Goal: Answer question/provide support: Share knowledge or assist other users

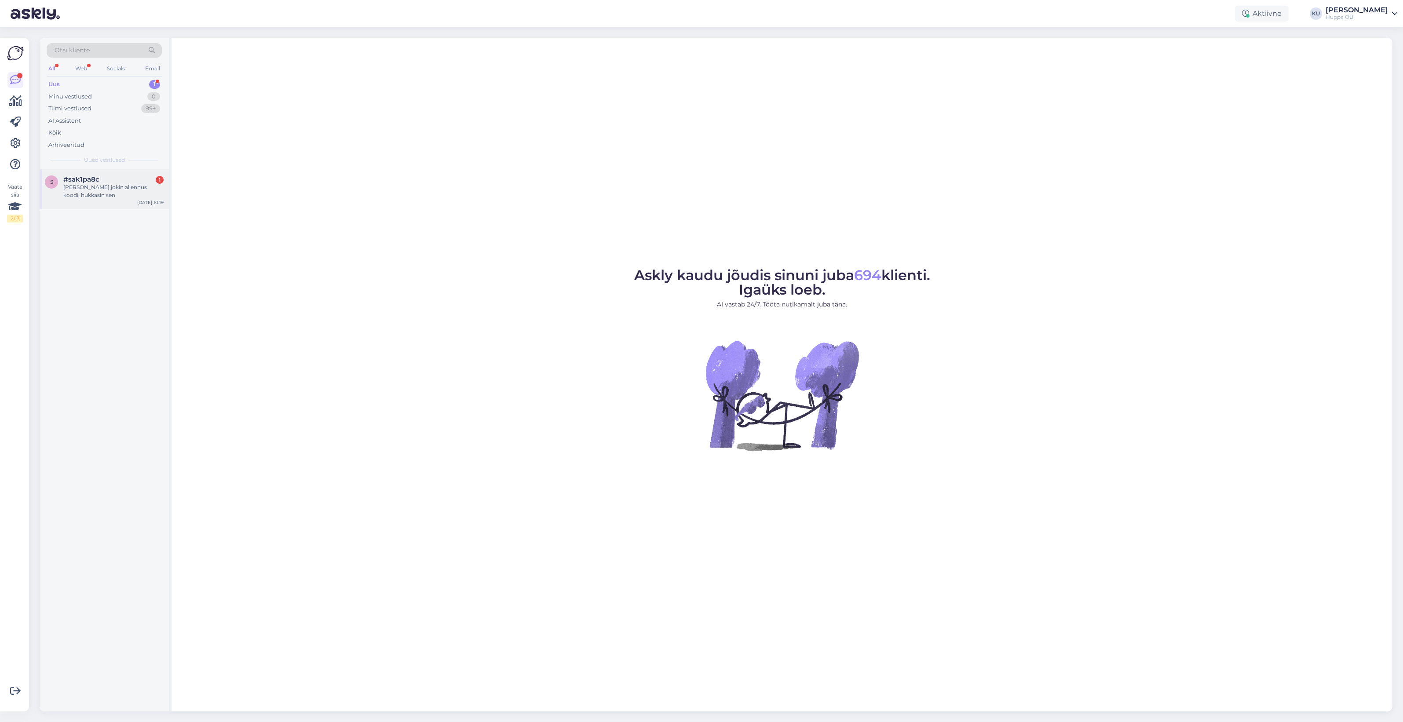
click at [93, 183] on span "#sak1pa8c" at bounding box center [81, 180] width 36 height 8
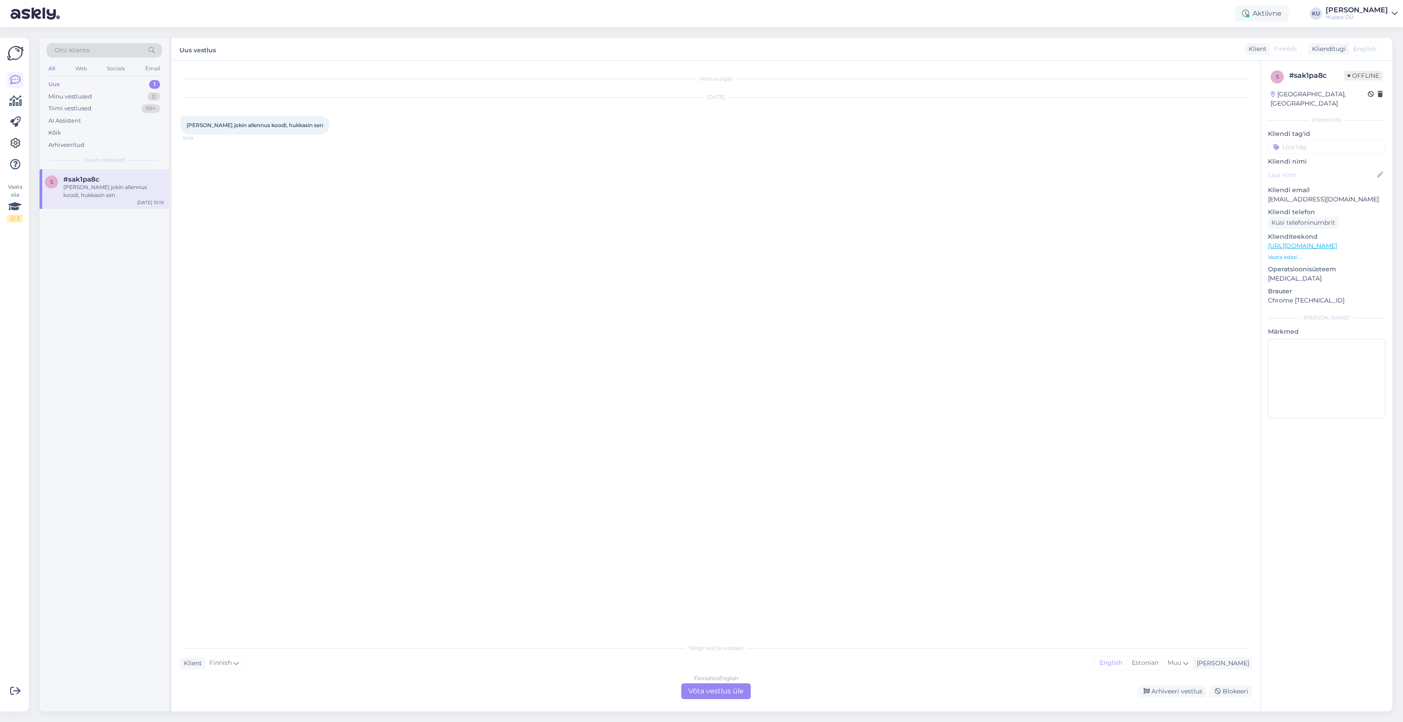
click at [716, 691] on div "Finnish to English Võta vestlus üle" at bounding box center [716, 692] width 70 height 16
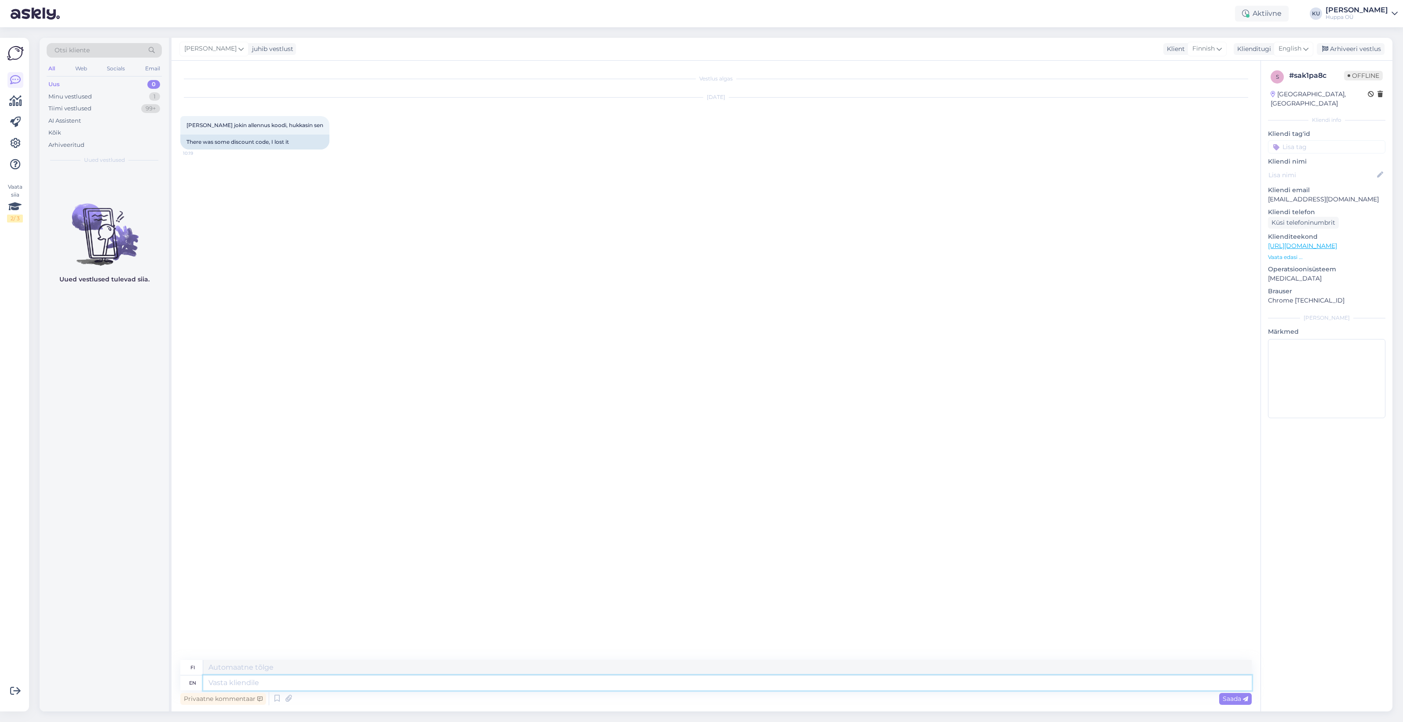
click at [239, 683] on textarea at bounding box center [727, 683] width 1049 height 15
type textarea "Hello!"
type textarea "Hei!"
type textarea "Hello! Do"
type textarea "Hei! Tee"
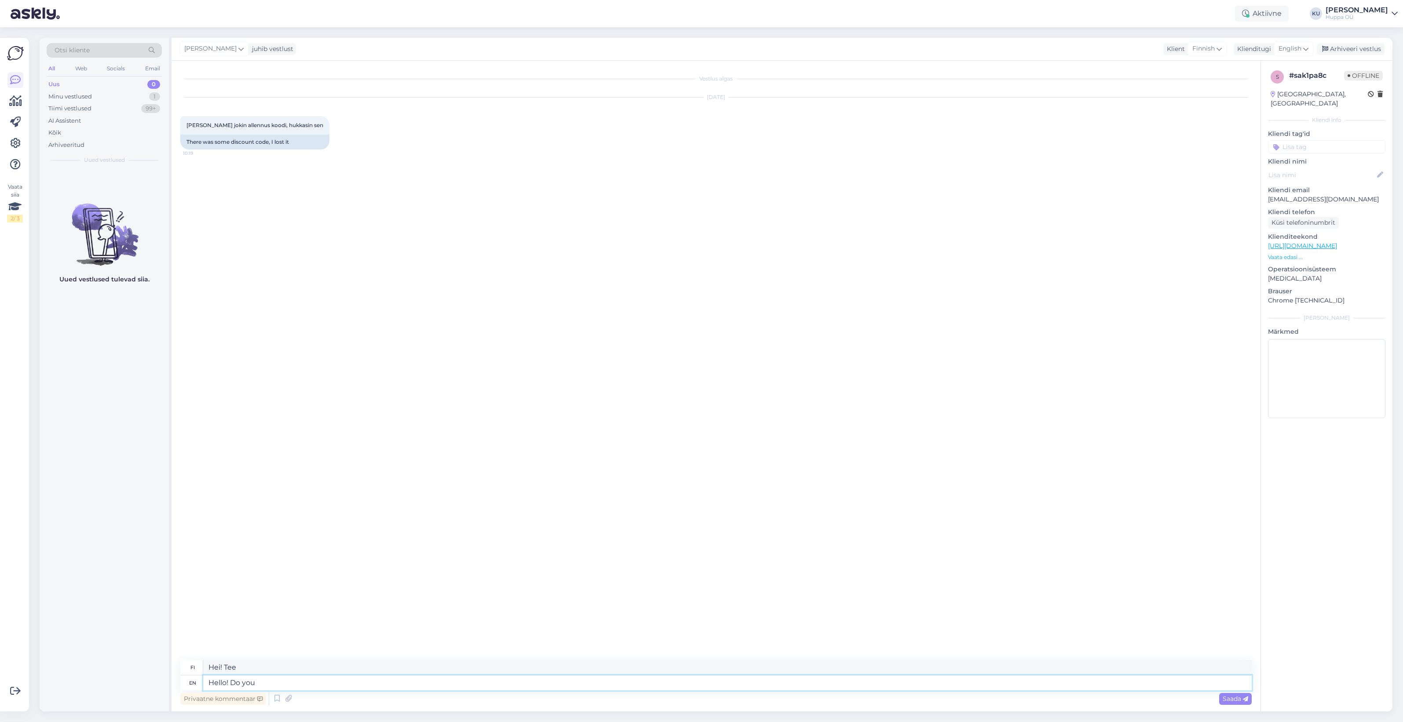
type textarea "Hello! Do you m"
type textarea "Hei! Oletko sinä?"
type textarea "Hello! Do you mean w"
type textarea "Hei! Tarkoitatko"
type textarea "Hello! Do you mean when"
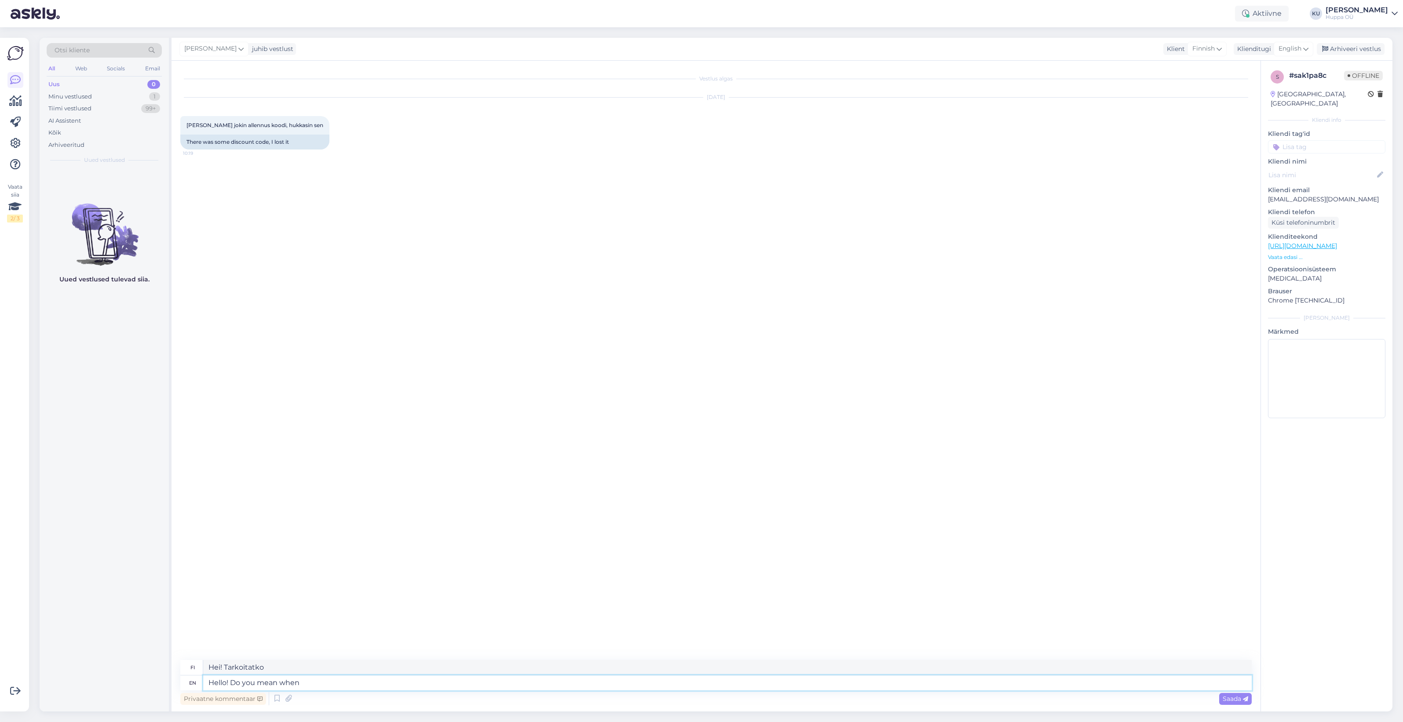
type textarea "Hei! Tarkoitatko, [PERSON_NAME]"
type textarea "Hello! Do you mean when you"
type textarea "Hei! Tarkoitatko, [PERSON_NAME] sinä"
type textarea "Hello! Do you mean when you joined t"
type textarea "Hei! Tarkoitatko, kun liityit"
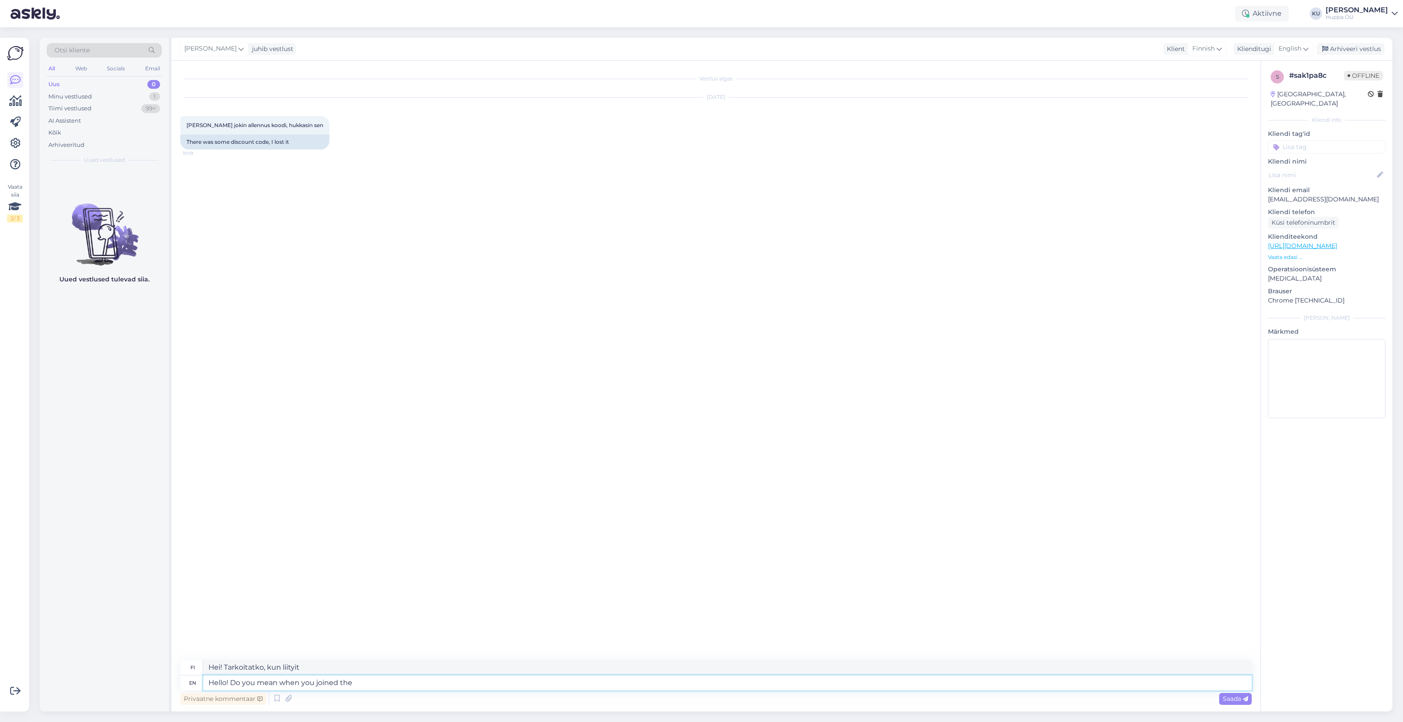
type textarea "Hello! Do you mean when you joined the n"
type textarea "Hei! Tarkoitatko, [PERSON_NAME] liityit"
type textarea "Hello! Do you mean when you joined the newsletter o"
type textarea "Hei! Tarkoitatko, kun liityit uutiskirjeeseen"
type textarea "Hello! Do you mean when you joined the newsletter or"
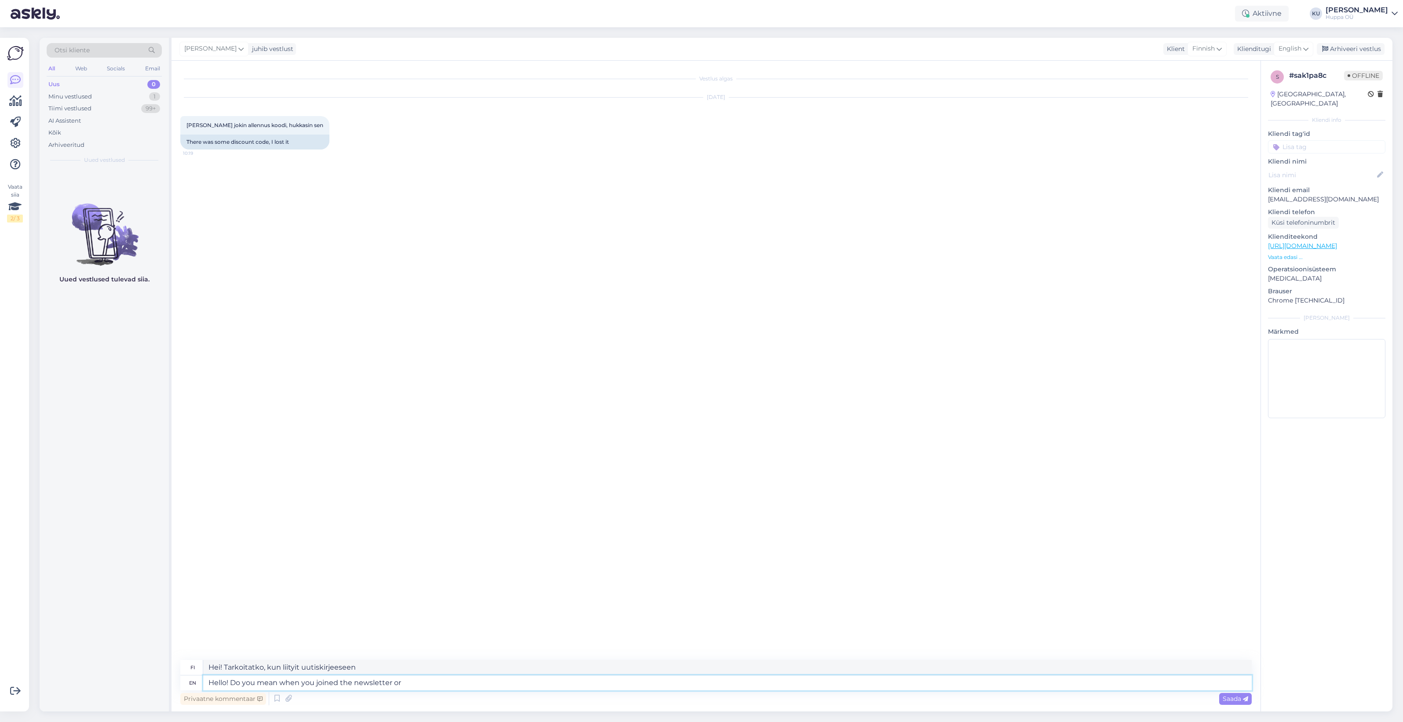
type textarea "Hei! Tarkoitatko sitä, kun liityit uutiskirjeeseen vai"
type textarea "Hello! Do you mean when you joined the newsletter or what c"
type textarea "Hei! Tarkoitatko sitä, kun liityit uutiskirjeeseen vai mitä?"
type textarea "Hello! Do you mean when you joined the newsletter or what code?"
type textarea "Hei! Tarkoitatko sitä, milloin liityit uutiskirjeeseen [PERSON_NAME] koodilla?"
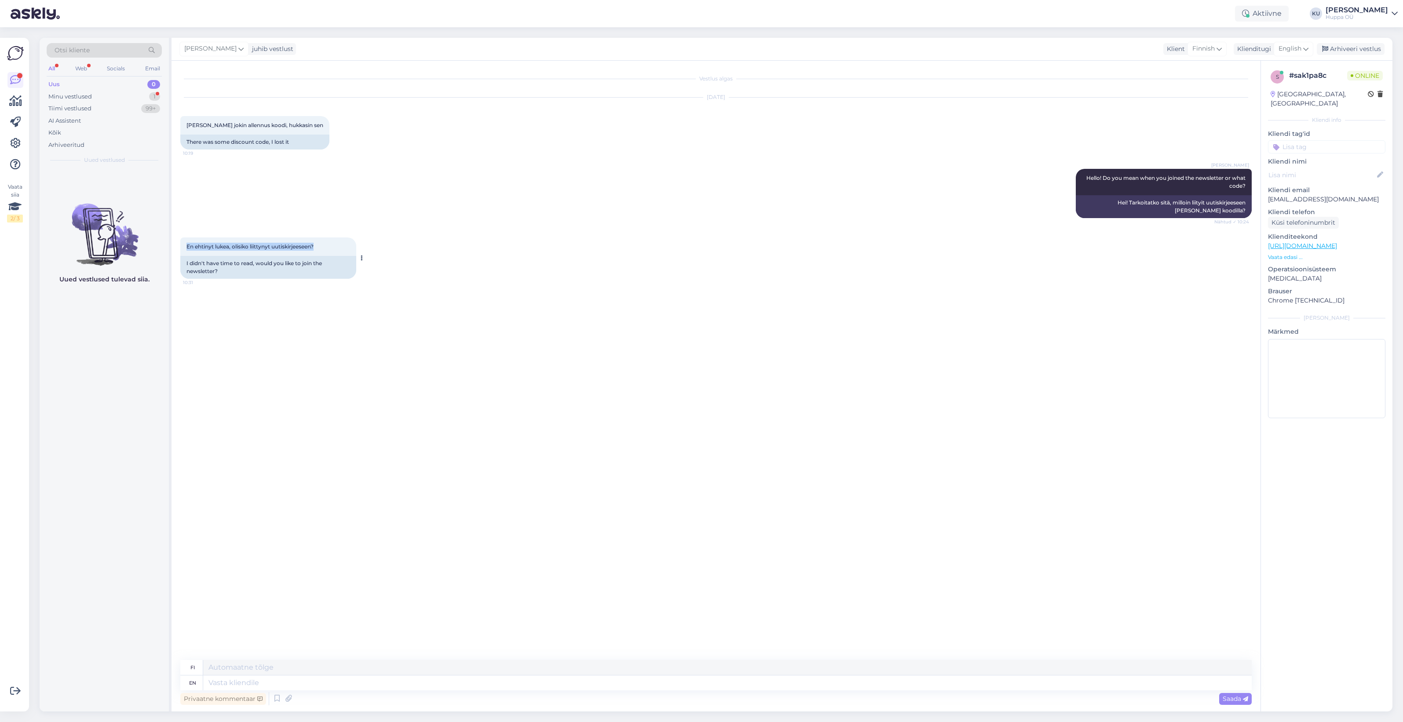
drag, startPoint x: 186, startPoint y: 247, endPoint x: 333, endPoint y: 246, distance: 147.4
click at [333, 246] on div "En ehtinyt lukea, olisiko liittynyt uutiskirjeeseen? 10:31" at bounding box center [268, 247] width 176 height 18
copy span "En ehtinyt lukea, olisiko liittynyt uutiskirjeeseen?"
click at [432, 432] on div "Vestlus algas [DATE] [PERSON_NAME] jokin allennus koodi, hukkasin sen 10:19 The…" at bounding box center [720, 361] width 1080 height 583
click at [281, 680] on textarea at bounding box center [727, 683] width 1049 height 15
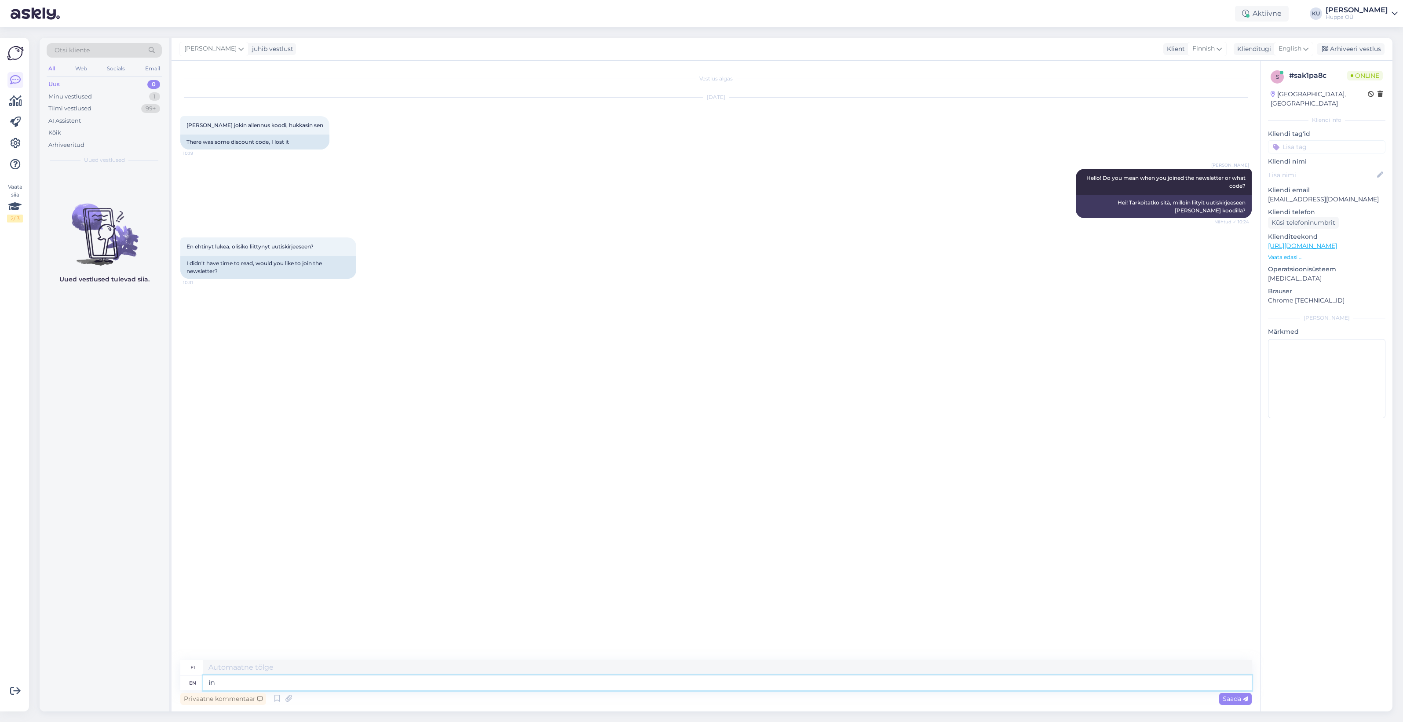
type textarea "in t"
type textarea "sisään"
type textarea "in the e"
type textarea "...ssa"
type textarea "in the e-shop"
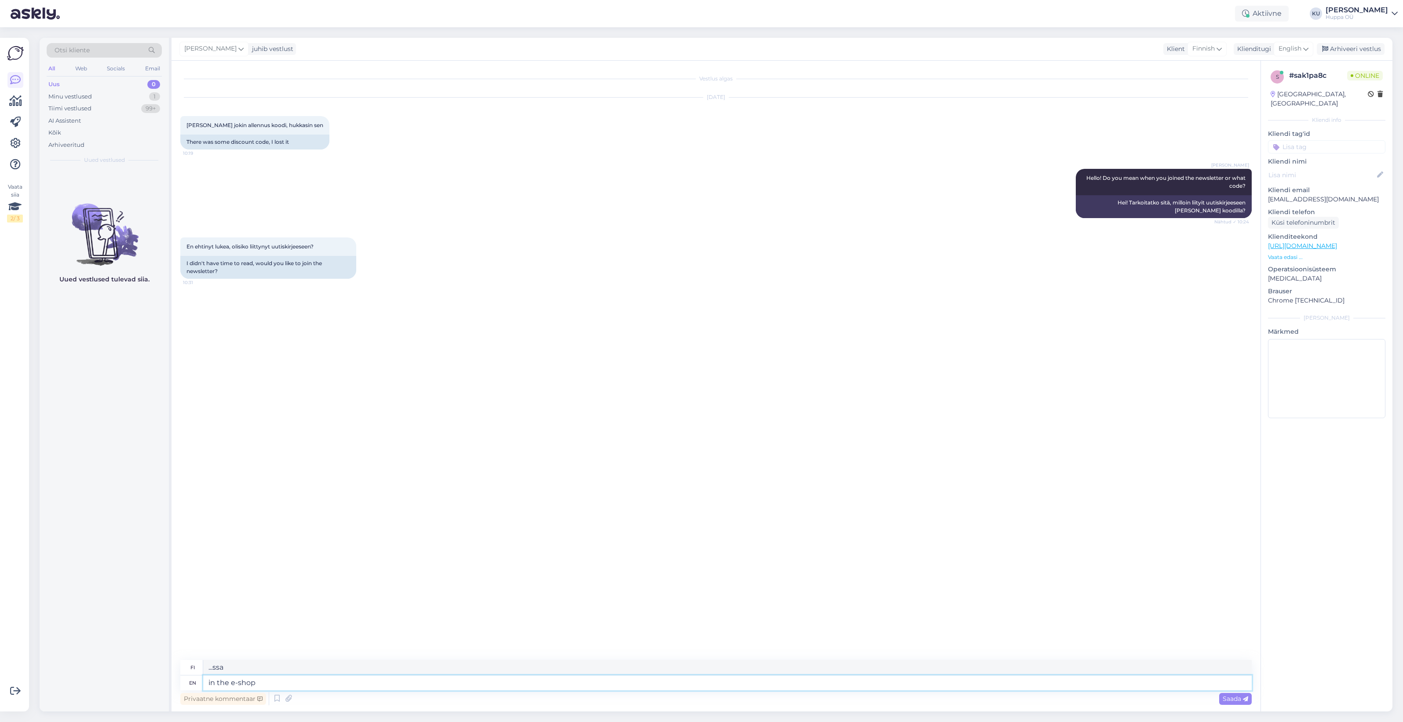
type textarea "verkkokaupassa"
type textarea "in the e-shop there"
type textarea "verkkokaupassa siellä"
type textarea "in the e-shop there is a"
type textarea "verkkokaupassa on"
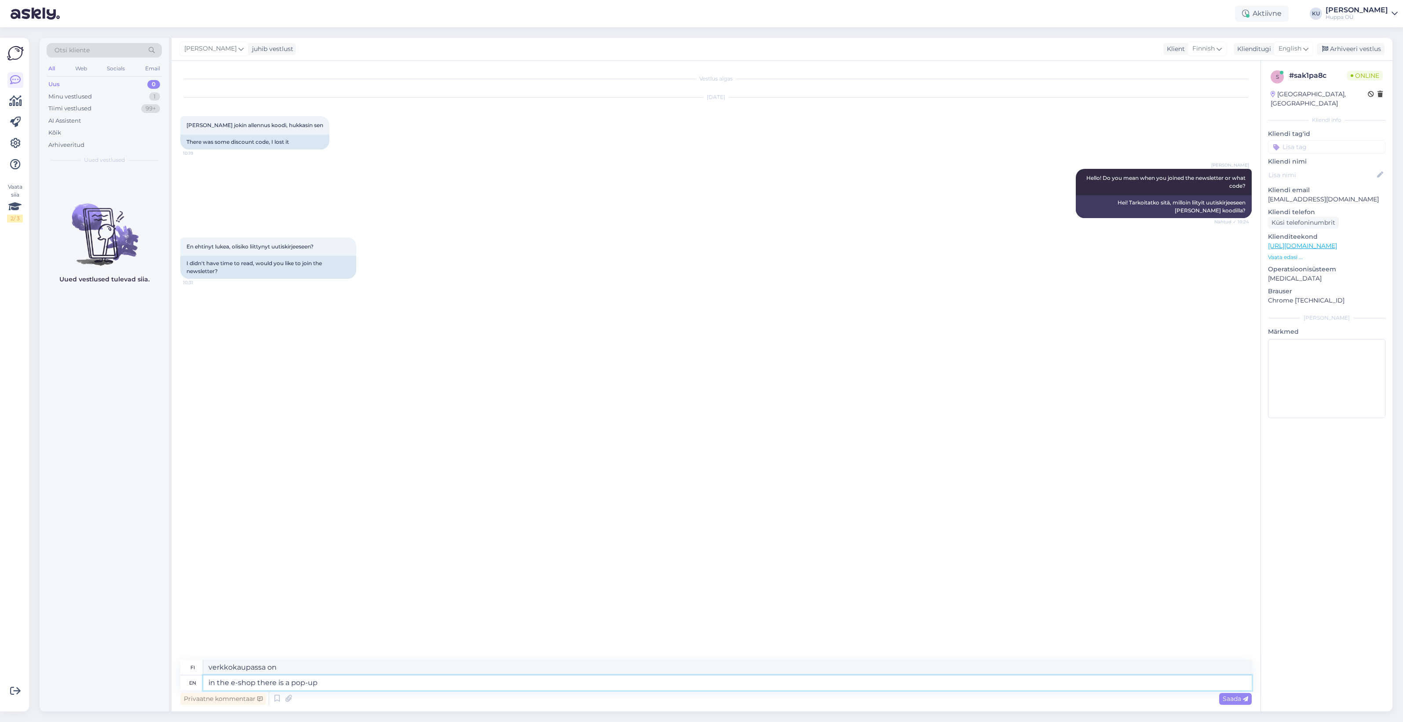
type textarea "in the e-shop there is a pop-up"
type textarea "verkkokaupassa on ponnahdusikkuna"
type textarea "in the e-shop there is a pop-up which s"
type textarea "verkkokaupassa on ponnahdusikkuna, joka"
type textarea "in the e-shop there is a pop-up which says"
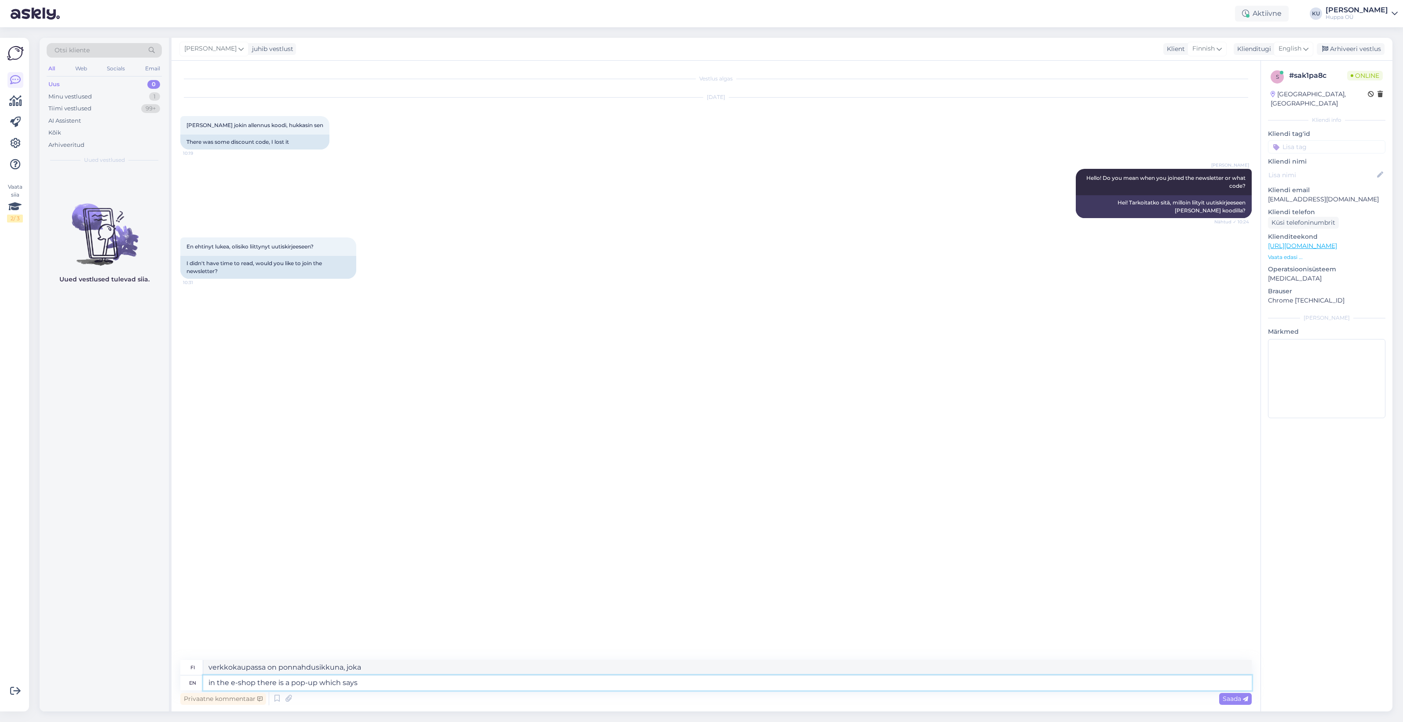
type textarea "verkkokaupassa on ponnahdusikkuna, jossa lukee"
type textarea "in the e-shop there is a pop-up which says if"
type textarea "verkkokaupassa on ponnahdusikkuna, jossa [PERSON_NAME]"
type textarea "in the e-shop there is a pop-up which says if you"
type textarea "verkkokaupassa on ponnahdusikkuna, jossa [PERSON_NAME] sinä"
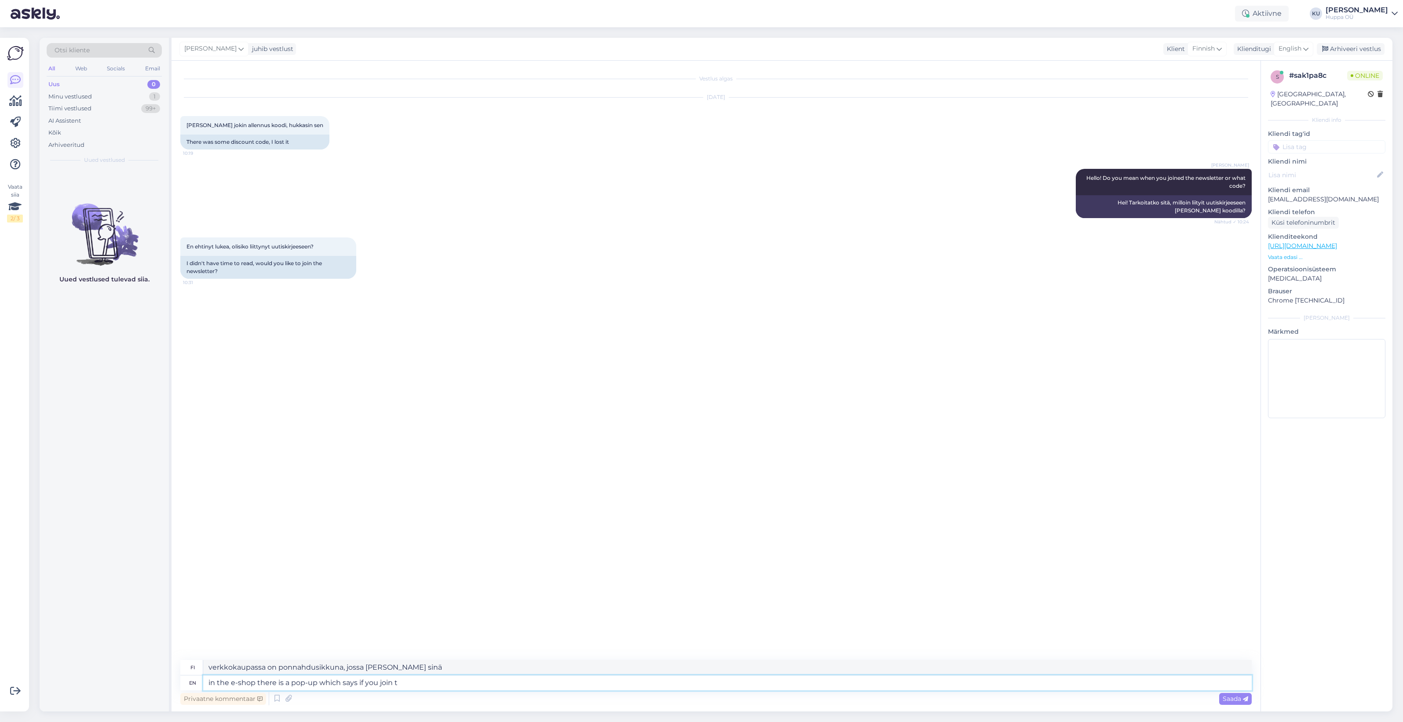
type textarea "in the e-shop there is a pop-up which says if you join th"
type textarea "verkkokaupassa on ponnahdusikkuna, jossa [PERSON_NAME] liityt"
type textarea "in the e-shop there is a pop-up which says if you join the newsletter t"
type textarea "verkkokaupassa on ponnahdusikkuna, jossa ilmoitetaan, [PERSON_NAME] liityt uuti…"
type textarea "in the e-shop there is a pop-up which says if you join the newsletter then y"
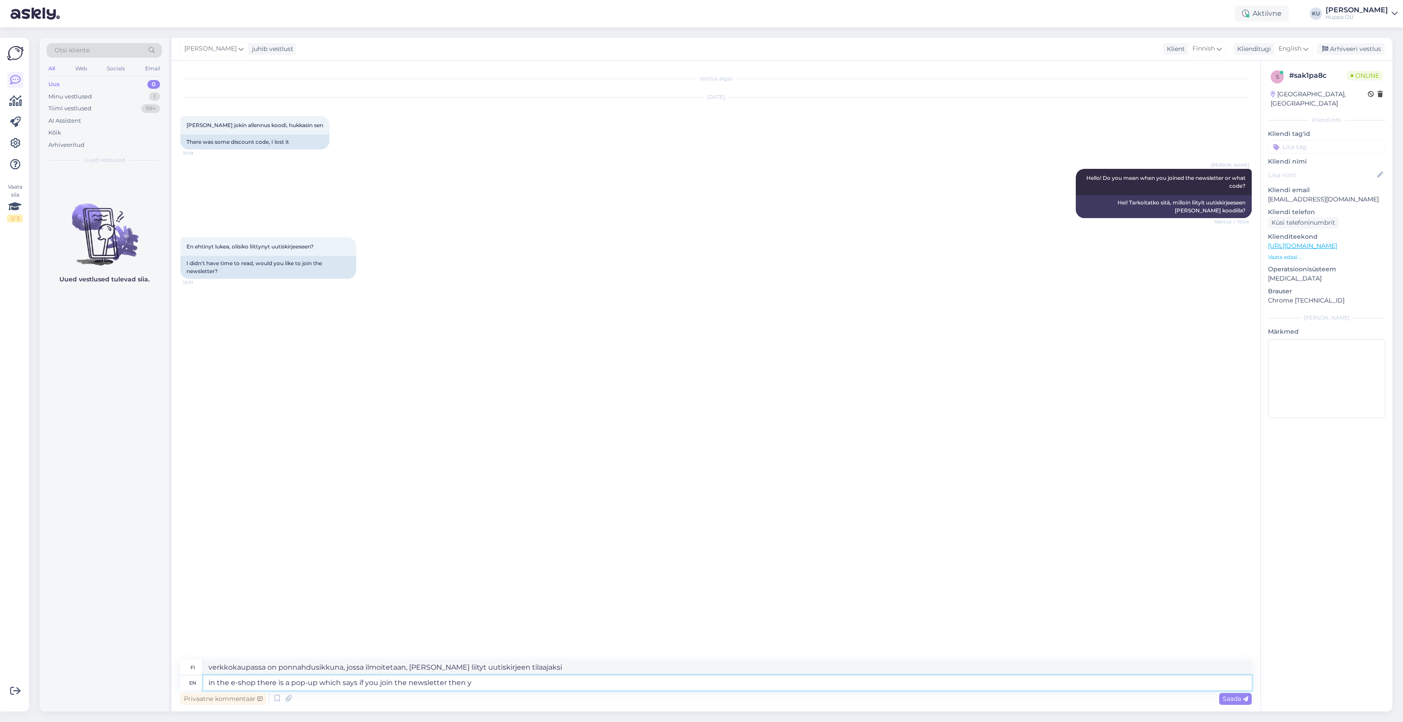
type textarea "verkkokaupassa on ponnahdusikkuna, jossa [PERSON_NAME] liityt uutiskirjeeseen, …"
type textarea "in the e-shop there is a pop-up which says if you join the newsletter then you g"
type textarea "verkkokaupassa on ponnahdusikkuna, jossa [PERSON_NAME] tilaat uutiskirjeen, niin"
type textarea "in the e-shop there is a pop-up which says if you join the newsletter then you …"
type textarea "verkkokaupassa on ponnahdusikkuna, jossa [PERSON_NAME] tilaat uutiskirjeen, saat"
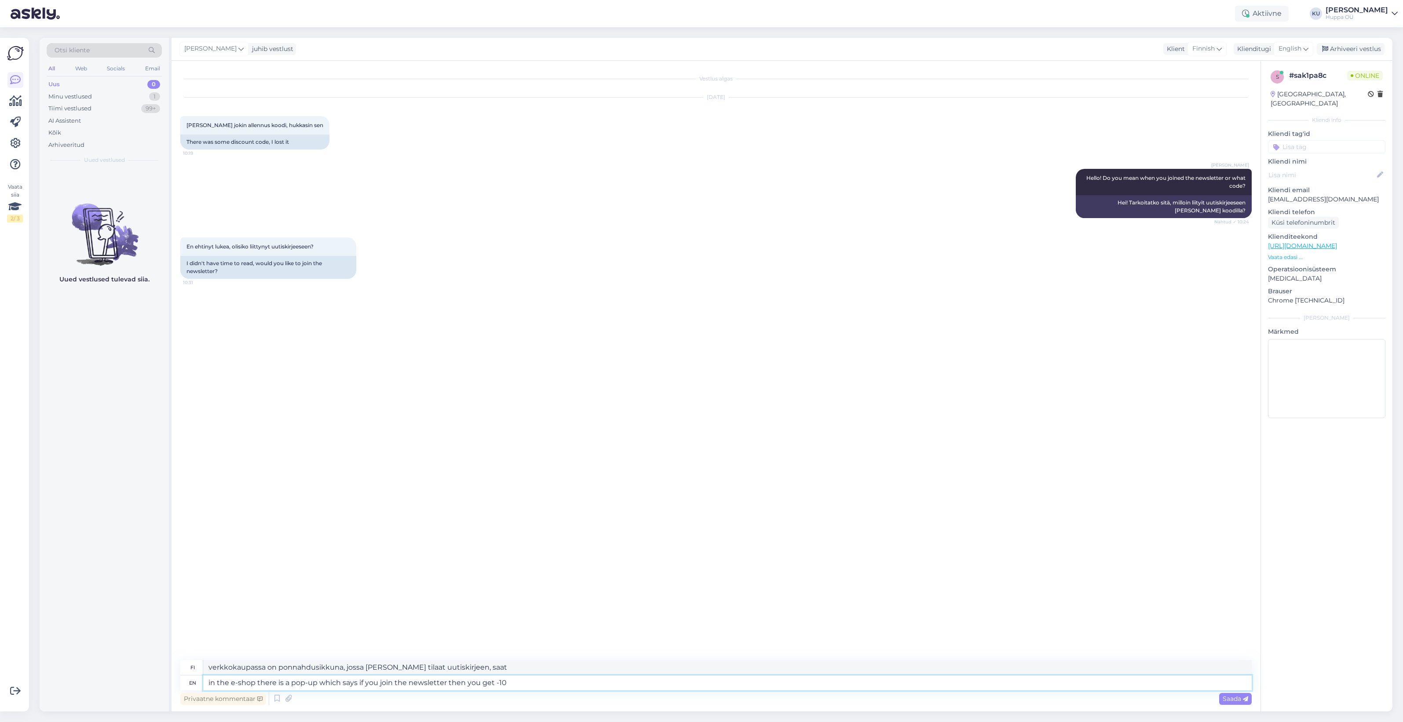
type textarea "in the e-shop there is a pop-up which says if you join the newsletter then you …"
type textarea "Verkkokaupassa on ponnahdusikkuna, jossa [PERSON_NAME] uutiskirjeen tilaamisest…"
type textarea "in the e-shop there is a pop-up which says if you join the newsletter then you …"
type textarea "Verkkokaupassa on ponnahdusikkuna, jossa [PERSON_NAME] tilaat uutiskirjeen, saa…"
type textarea "in the e-shop there is a pop-up which says if you join the newsletter then you …"
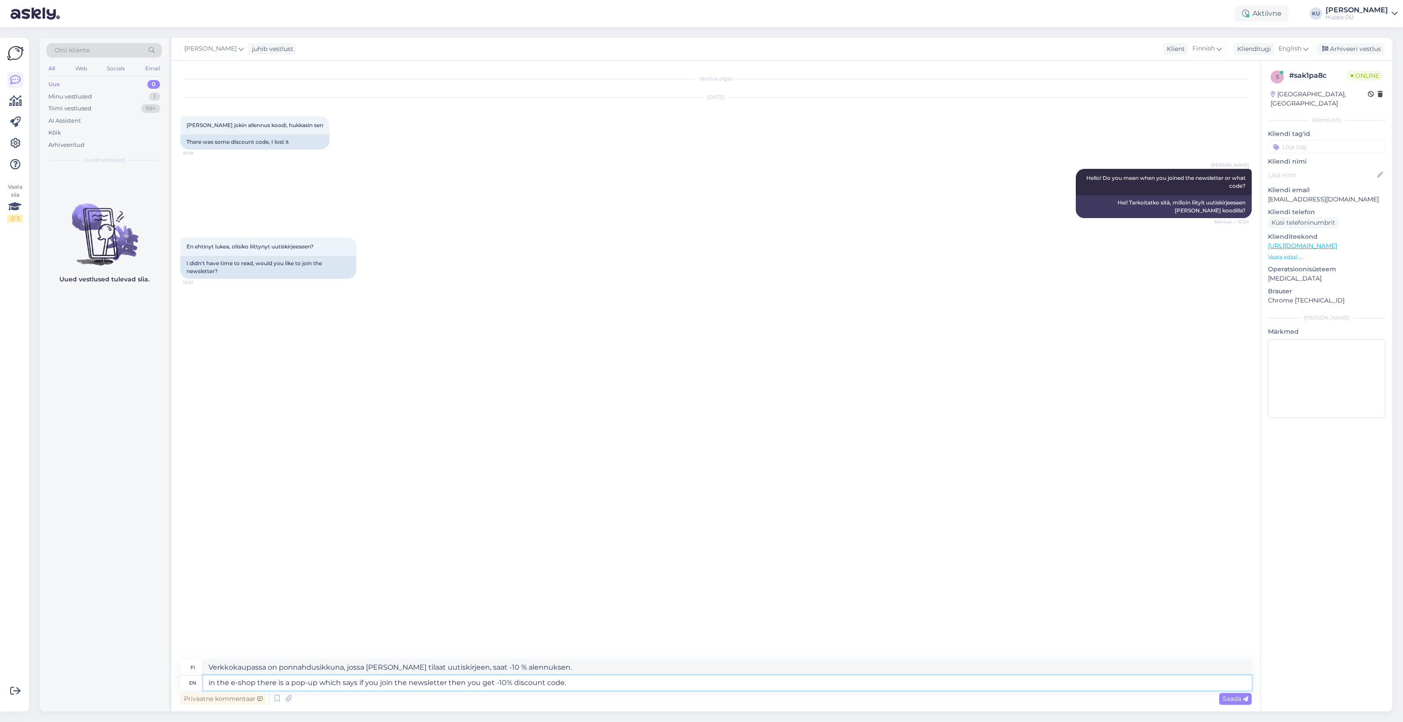
type textarea "Verkkokaupassa on ponnahdusikkuna, jossa [PERSON_NAME] tilaat uutiskirjeen, saa…"
type textarea "in the e-shop there is a pop-up which says if you join the newsletter then you …"
type textarea "Verkkokaupassa on ponnahdusikkuna, jossa [PERSON_NAME] tilaat uutiskirjeen, saa…"
type textarea "in the e-shop there is a pop-up which says if you join the newsletter then you …"
type textarea "Verkkokaupassa on ponnahdusikkuna, jossa [PERSON_NAME] tilaat uutiskirjeen, saa…"
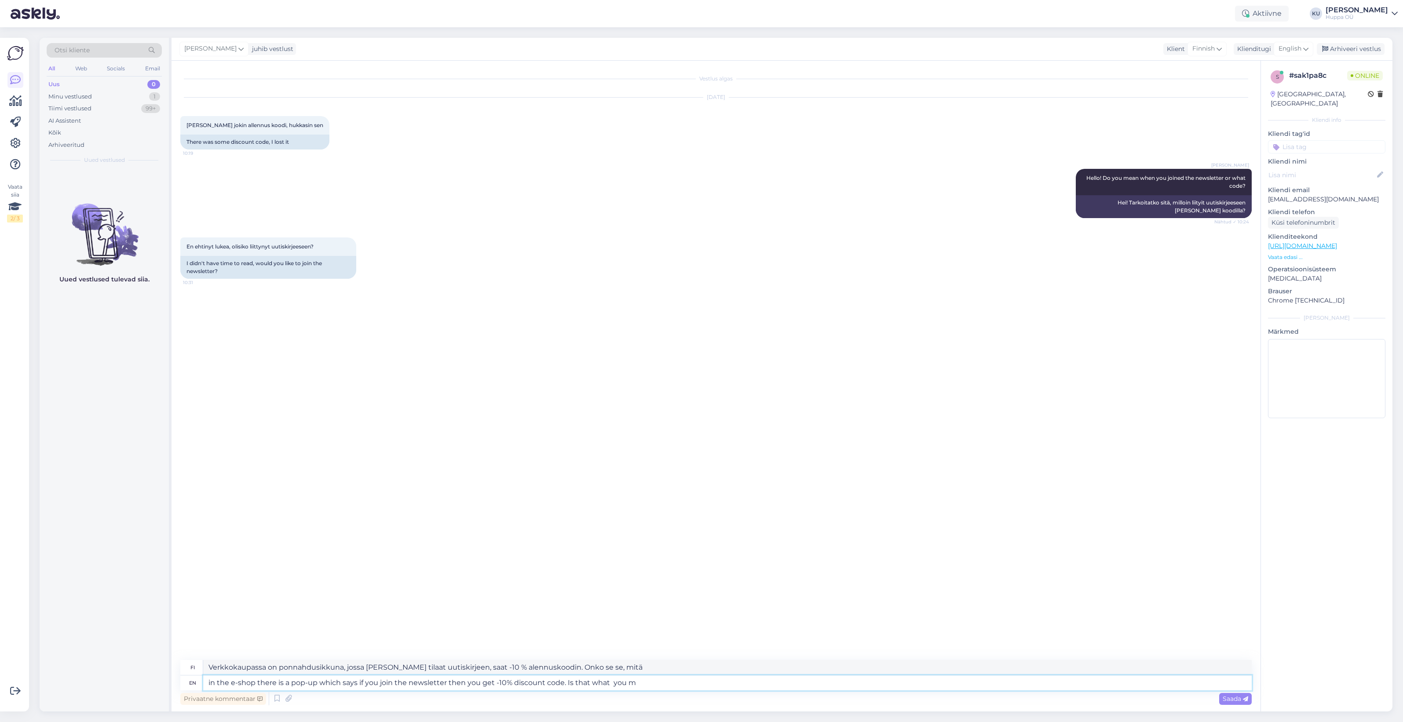
type textarea "in the e-shop there is a pop-up which says if you join the newsletter then you …"
type textarea "Verkkokaupassa on ponnahdusikkuna, jossa [PERSON_NAME] tilaat uutiskirjeen, saa…"
type textarea "in the e-shop there is a pop-up which says if you join the newsletter then you …"
type textarea "Verkkokaupassa on ponnahdusikkuna, jossa [PERSON_NAME] tilaat uutiskirjeen, saa…"
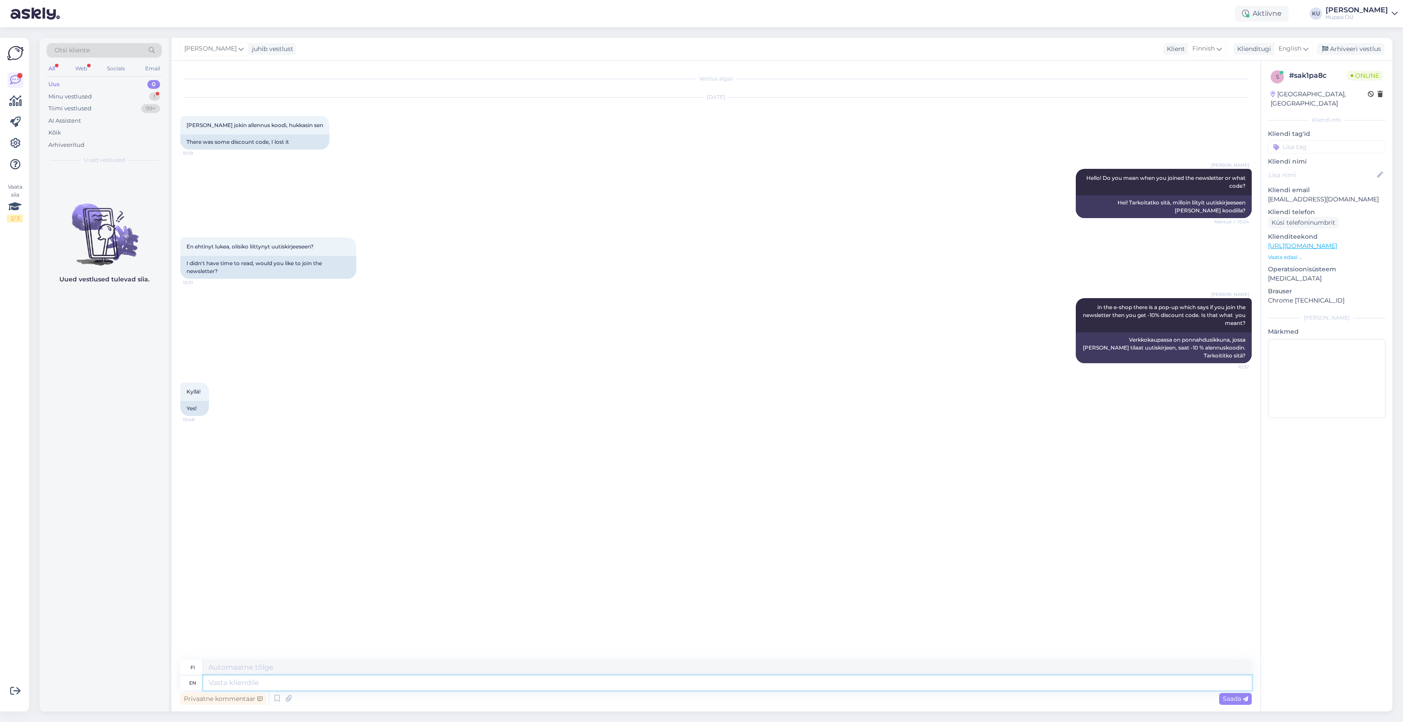
click at [256, 683] on textarea at bounding box center [727, 683] width 1049 height 15
type textarea "I c"
type textarea "Minä"
type textarea "I can a"
type textarea "Minä voin"
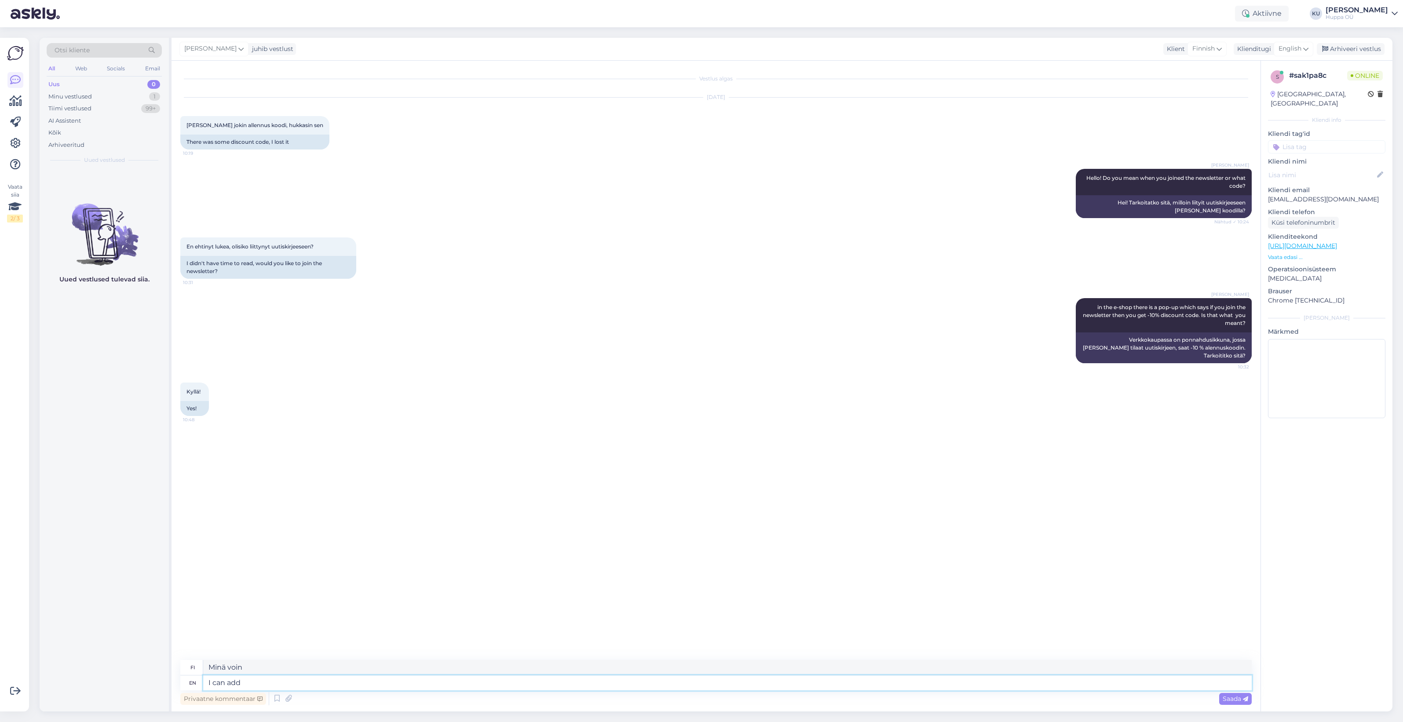
type textarea "I can add"
type textarea "Voin lisätä"
type textarea "I can add you"
type textarea "Voin lisätä sinut"
type textarea "I can add you myself if you don't get the po"
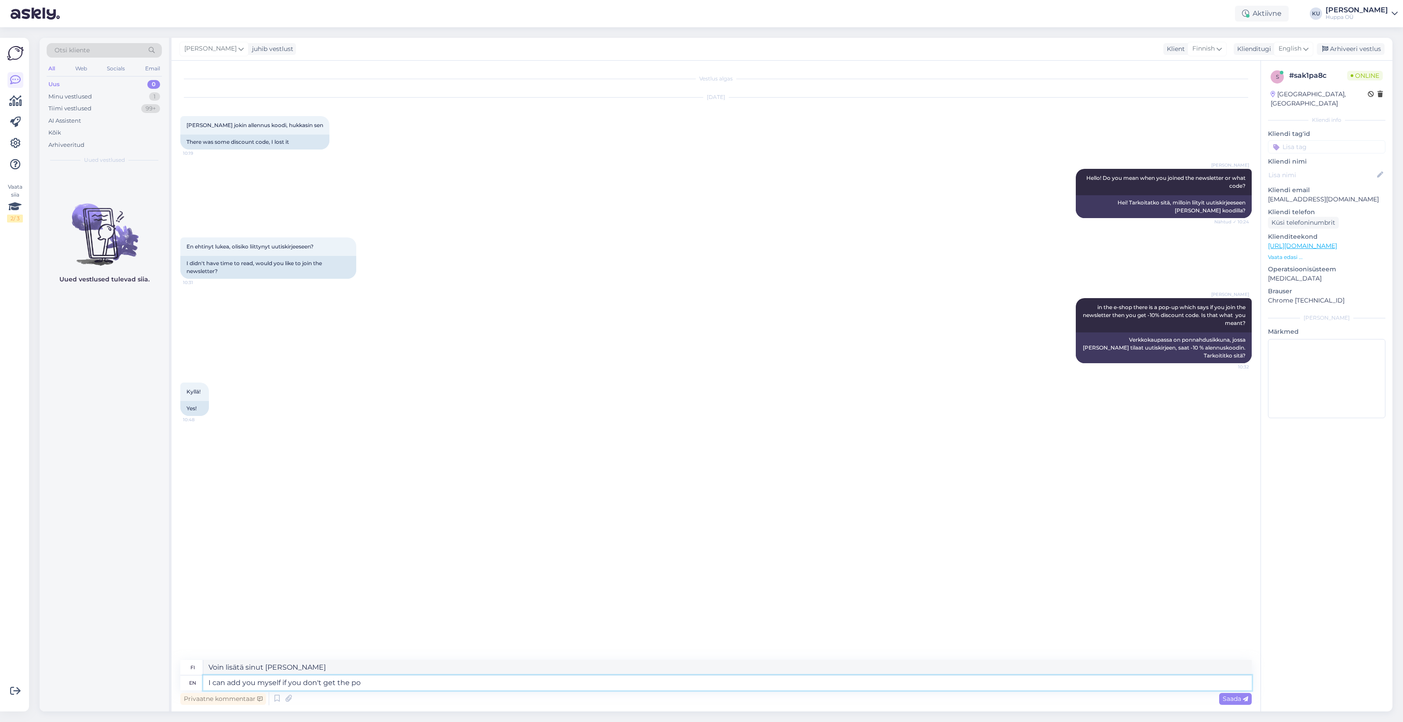
type textarea "Voin lisätä sinut [PERSON_NAME] et ymmärrä"
type textarea "I can add you myself if you don't get the pop"
type textarea "Voin lisätä sinut itse, [PERSON_NAME] niin"
type textarea "I can add you myself if you don't get the pop-up"
type textarea "Voin lisätä sinut [PERSON_NAME] et saa ponnahdusikkunaa."
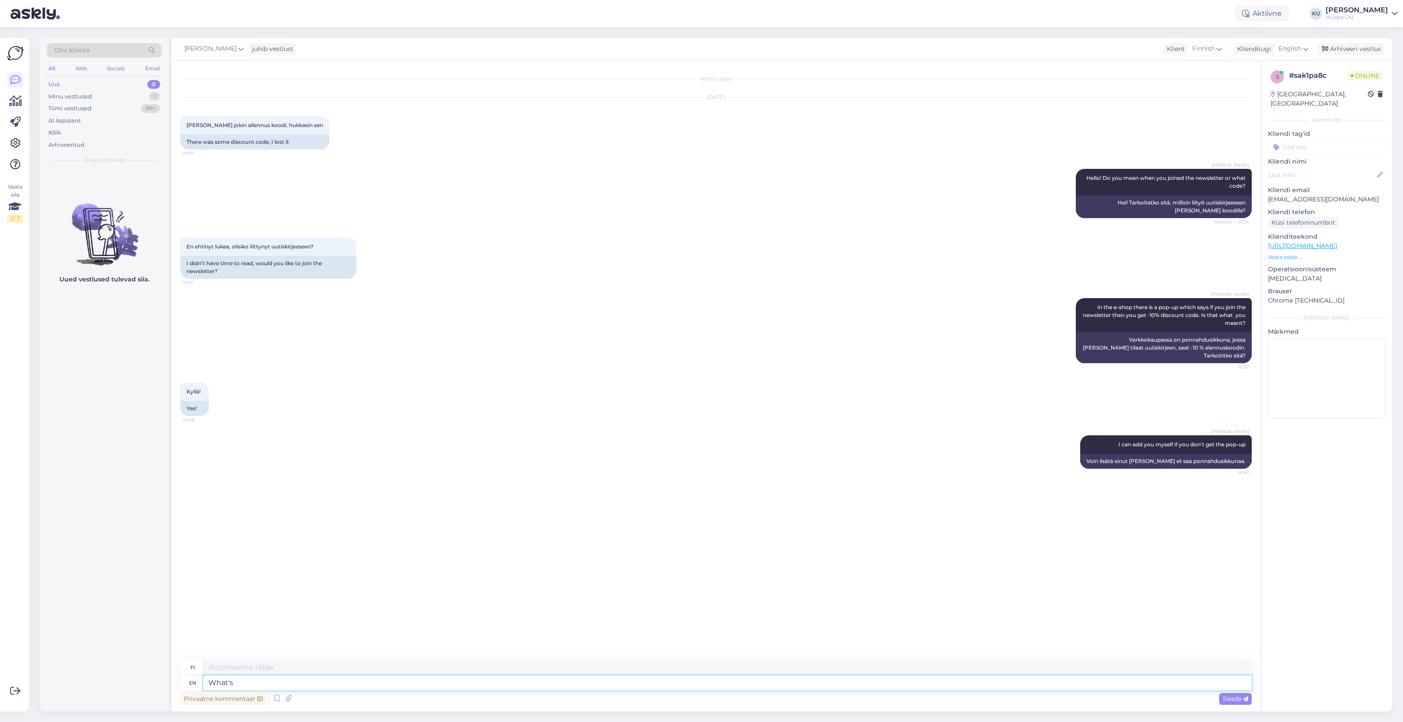
type textarea "What's y"
type textarea "Mikä on"
type textarea "What's your"
type textarea "Mikä on sinun"
type textarea "What's your email?"
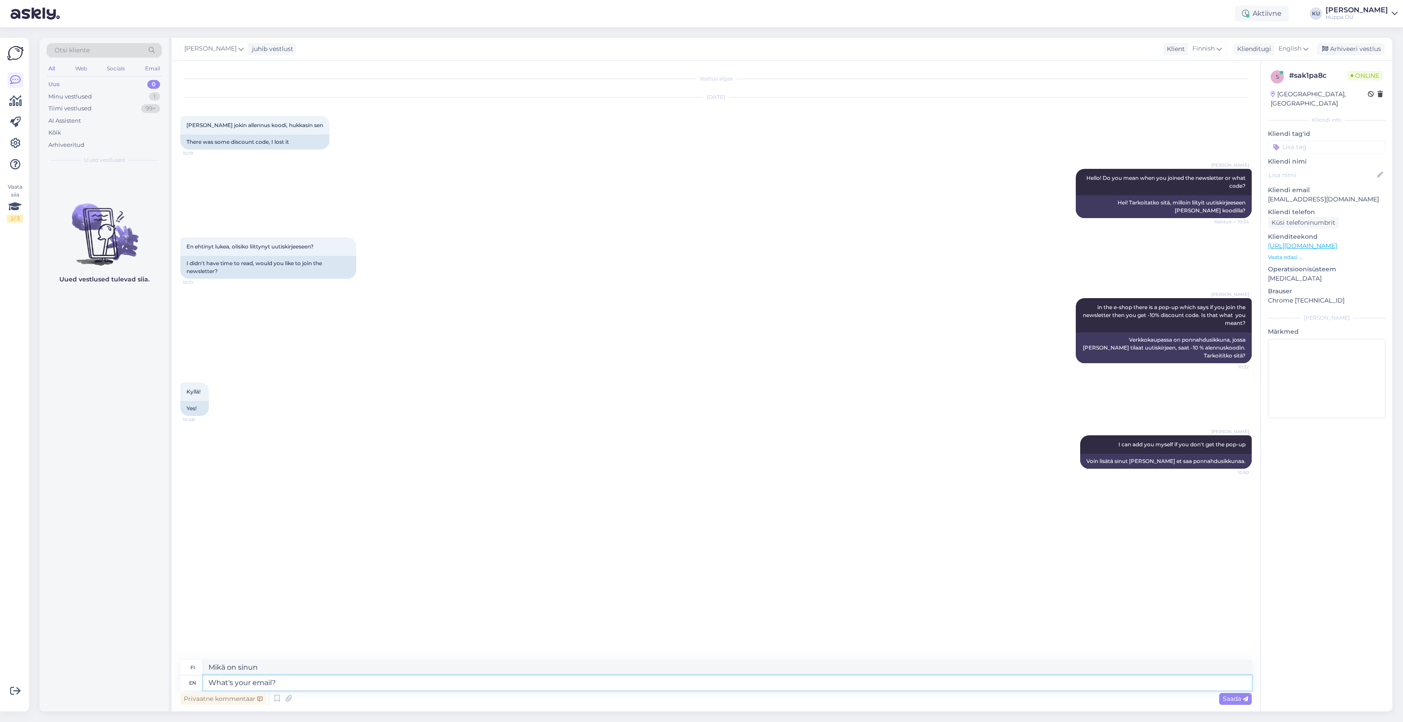
type textarea "Mikä on sähköpostiosoitteesi?"
click at [263, 681] on textarea at bounding box center [727, 683] width 1049 height 15
drag, startPoint x: 255, startPoint y: 560, endPoint x: 187, endPoint y: 555, distance: 67.9
click at [187, 560] on div "[EMAIL_ADDRESS][DOMAIN_NAME]" at bounding box center [235, 567] width 110 height 15
copy link "[EMAIL_ADDRESS][DOMAIN_NAME]"
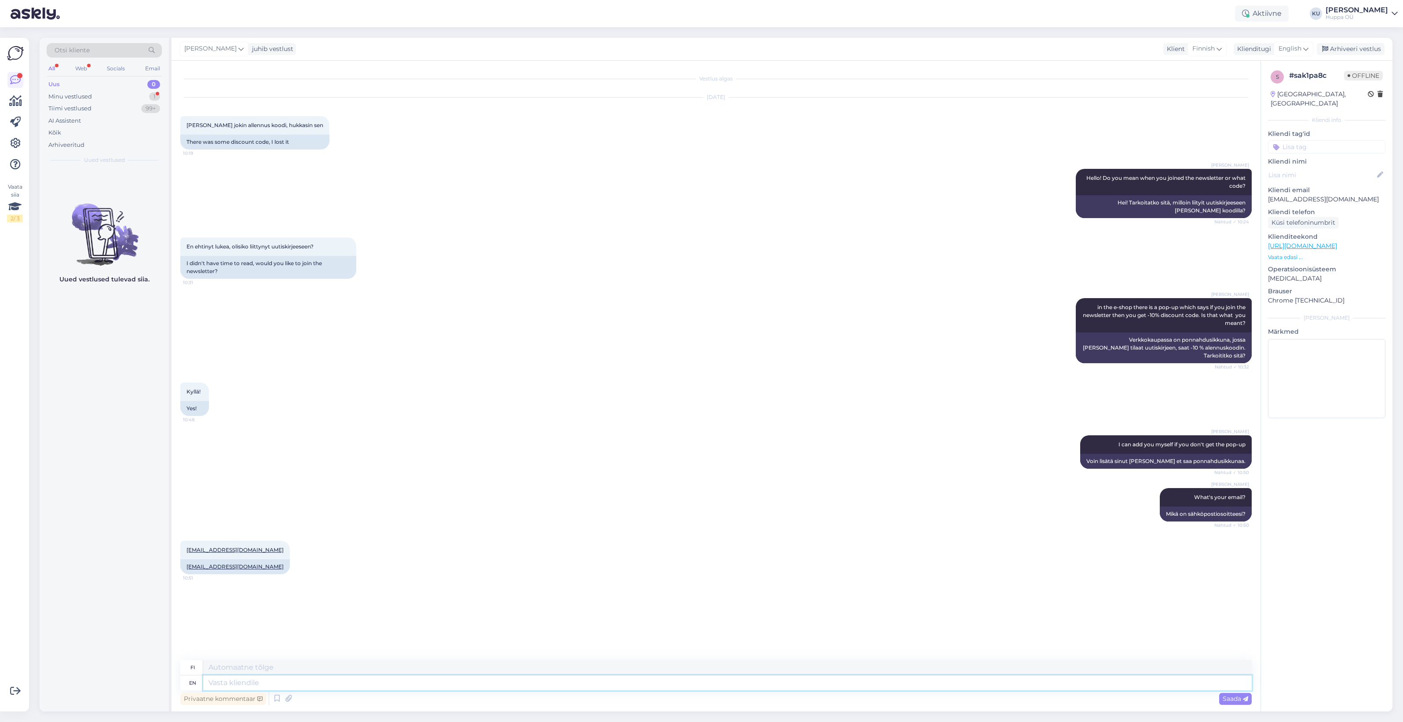
click at [313, 682] on textarea at bounding box center [727, 683] width 1049 height 15
type textarea "I a"
type textarea "Minä"
type textarea "I added"
type textarea "Lisäsin"
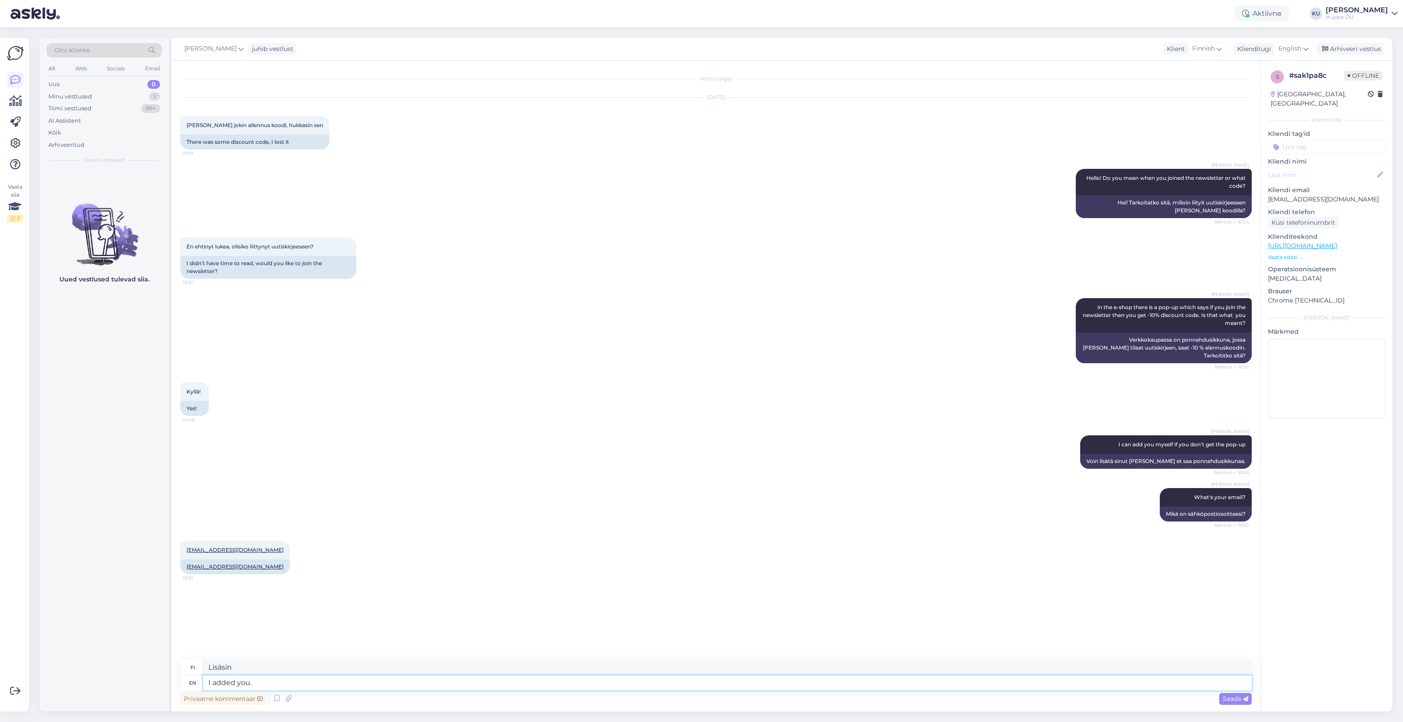
type textarea "I added you."
type textarea "Lisäsin sinut."
type textarea "I added you. :)"
type textarea "Lisäsin sinut. :)"
type textarea "I added you. :) Sometimes t"
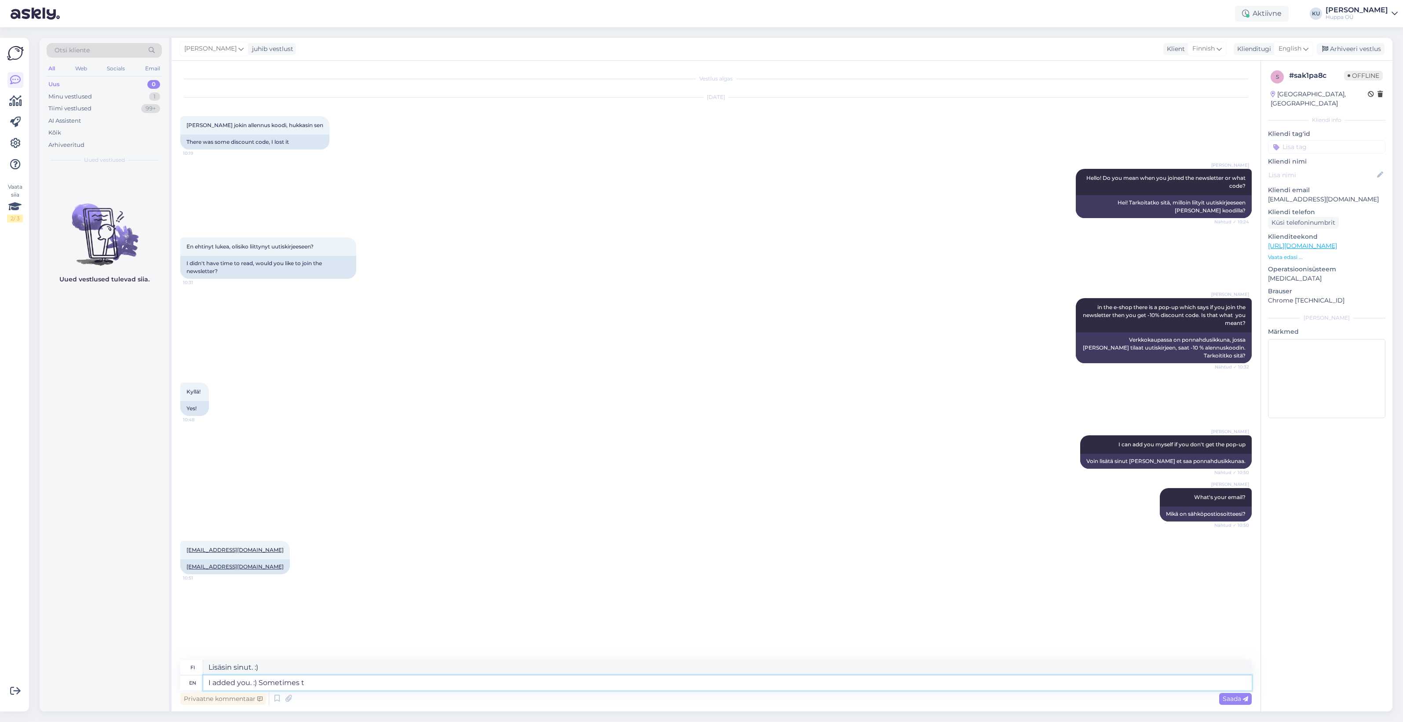
type textarea "Lisäsin sinut. :) Joskus"
type textarea "I added you. :) Sometimes the e-mail t"
type textarea "Lisäsin sinut. :) Joskus sähköposti"
type textarea "I added you. :) Sometimes the e-mail takes l"
type textarea "Lisäsin sinut. :) Sähköpostin saapuminen kestää joskus"
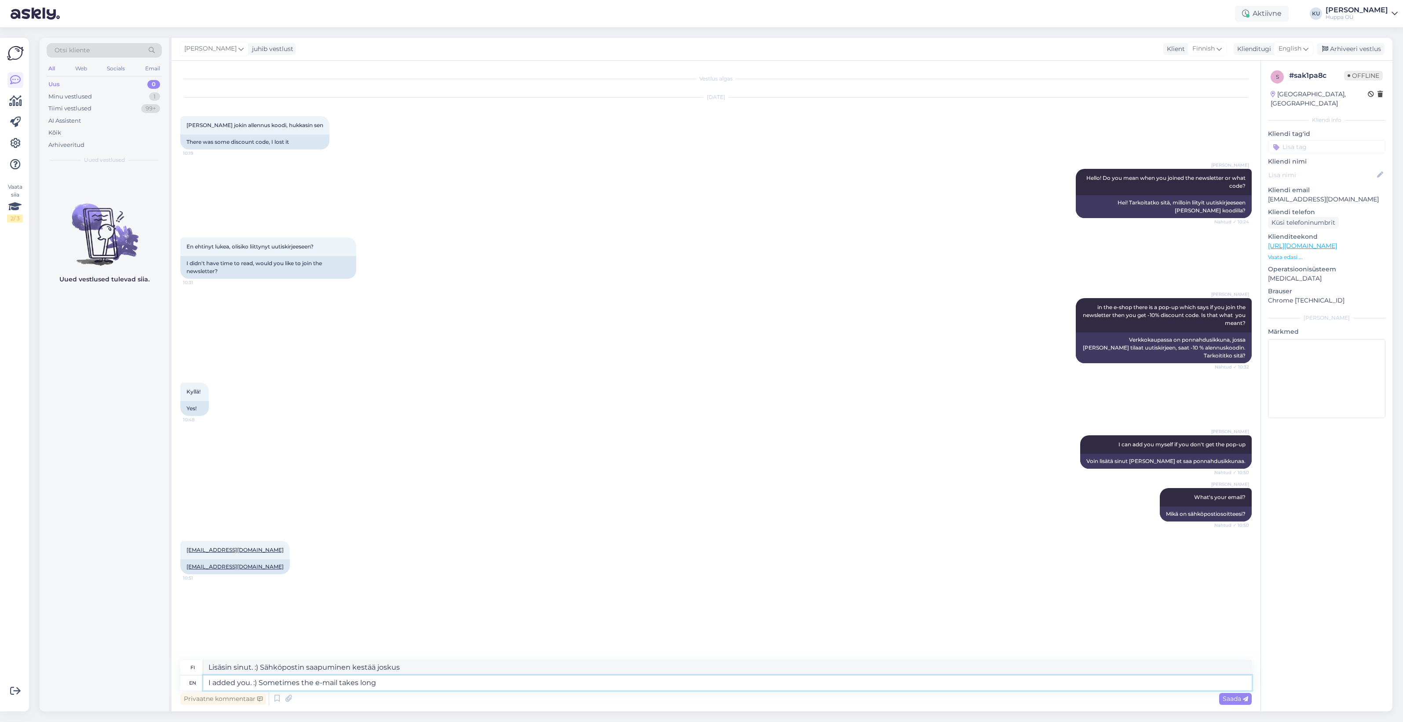
type textarea "I added you. :) Sometimes the e-mail takes long"
type textarea "Lisäsin sinut. :) Sähköpostin saapuminen kestää joskus kauan."
type textarea "I added you. :) Sometimes the e-mail takes long time, I'll gi"
type textarea "Lisäsin sinut. :) Joskus sähköpostin saapuminen kestää kauan, minä..."
type textarea "I added you. :) Sometimes the e-mail takes long time, I'll give y"
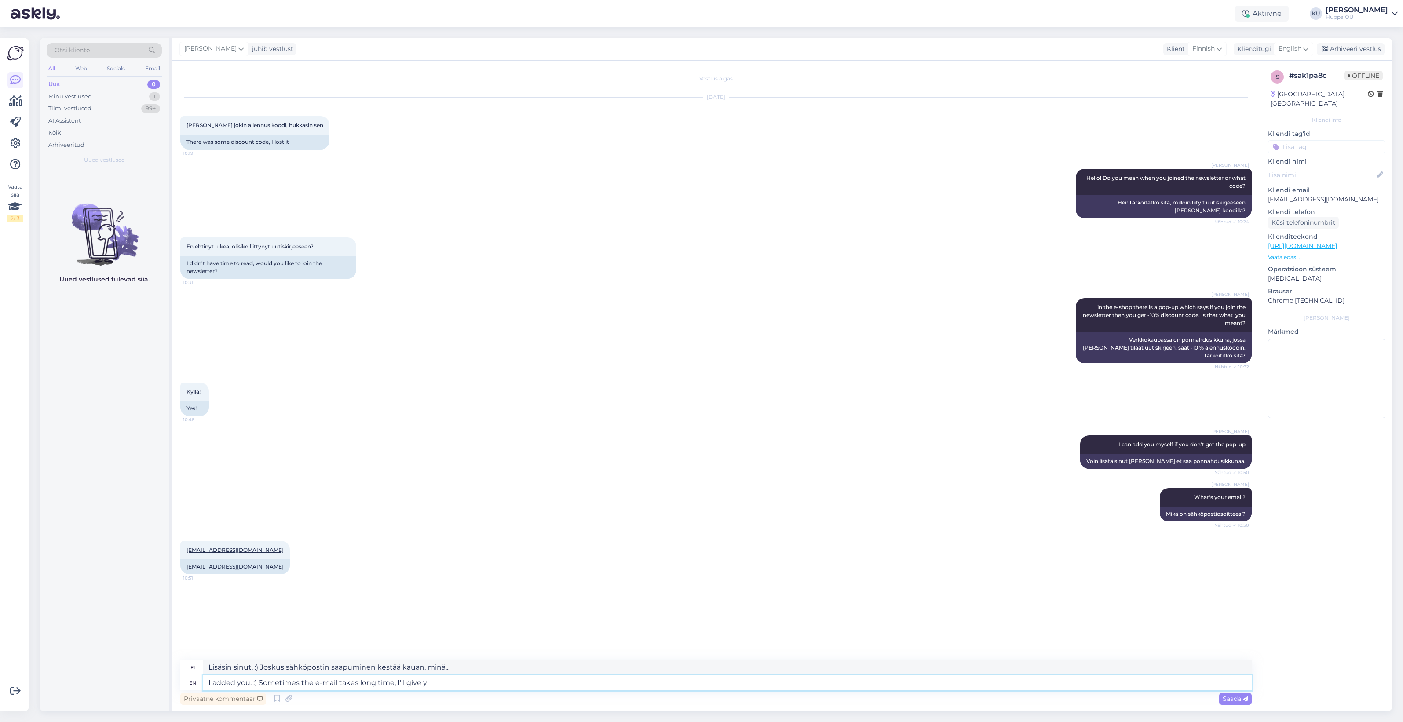
type textarea "Lisäsin sinut. :) Joskus sähköpostin saapuminen kestää kauan, [PERSON_NAME] lis…"
type textarea "I added you. :) Sometimes the e-mail takes long time, I'll give you t"
type textarea "Lisäsin sinut. :) Sähköpostin saapuminen kestää joskus kauan, kerron sinulle."
type textarea "I added you. :) Sometimes the e-mail takes long time, I'll give you the c"
type textarea "Lisäsin sinut. :) Joskus sähköpostin saapuminen kestää kauan, [PERSON_NAME] sin…"
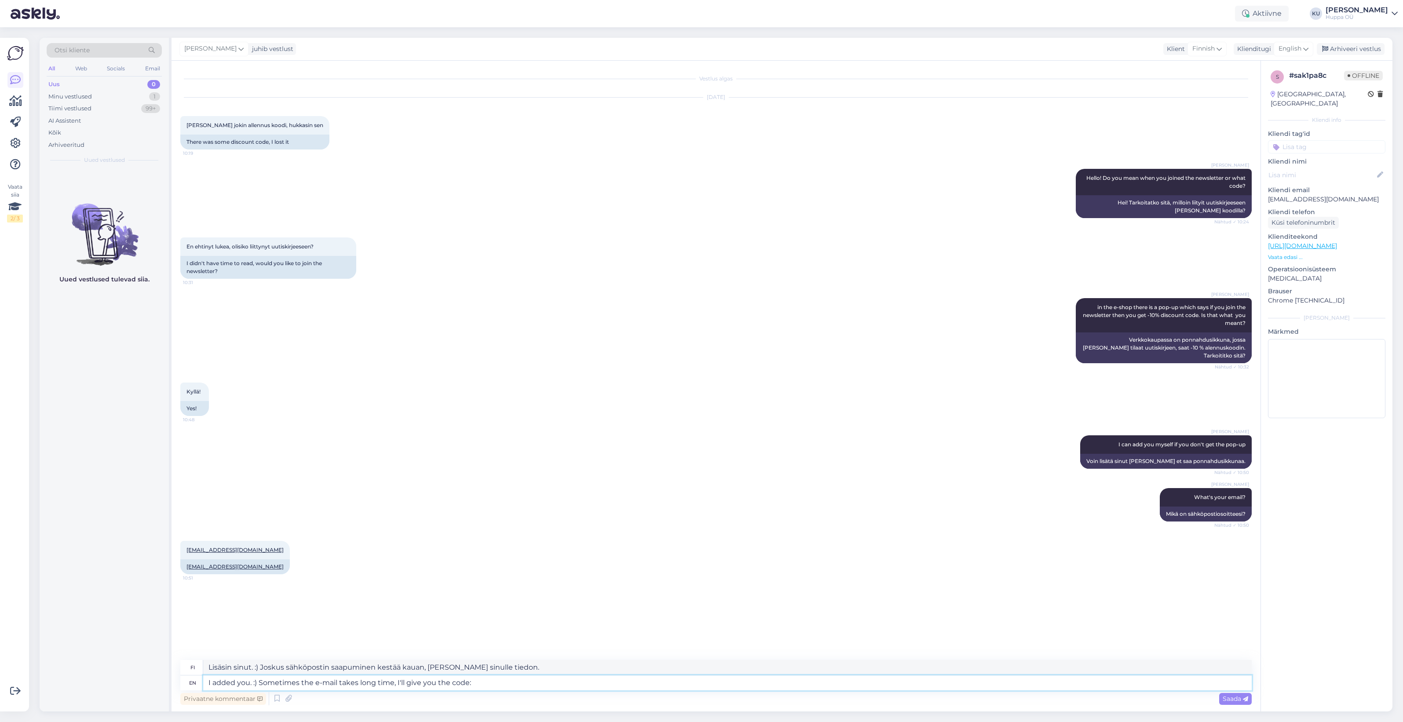
type textarea "I added you. :) Sometimes the e-mail takes long time, I'll give you the code:"
type textarea "Lisäsin sinut. :) Sähköpostin saapuminen kestää joskus kauan, [PERSON_NAME] sin…"
type textarea "I added you. :) Sometimes the e-mail takes long time, I'll give you the code: H…"
type textarea "Lisäsin sinut. :) Sähköpostin saapuminen kestää joskus kauan, [PERSON_NAME] sin…"
type textarea "I added you. :) Sometimes the e-mail takes long time, I'll give you the code: H…"
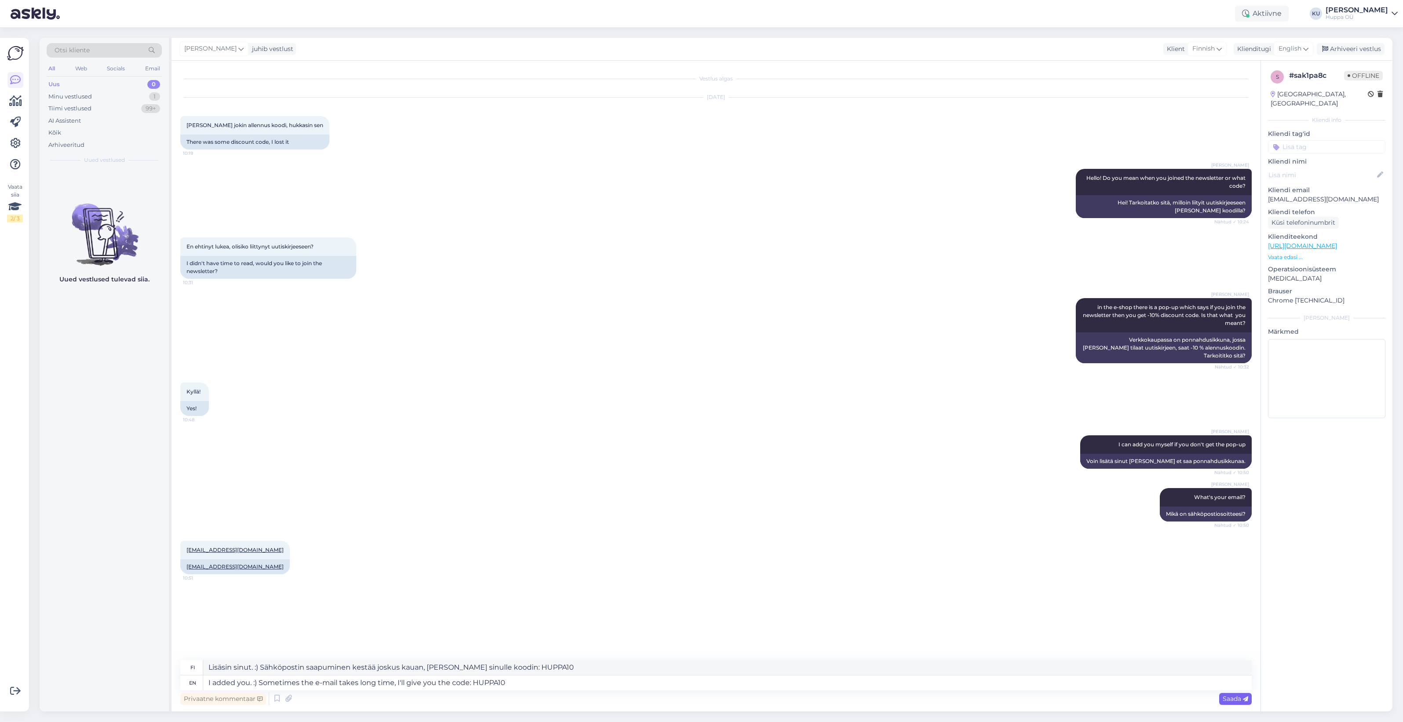
click at [1231, 696] on span "Saada" at bounding box center [1236, 699] width 26 height 8
